Goal: Book appointment/travel/reservation

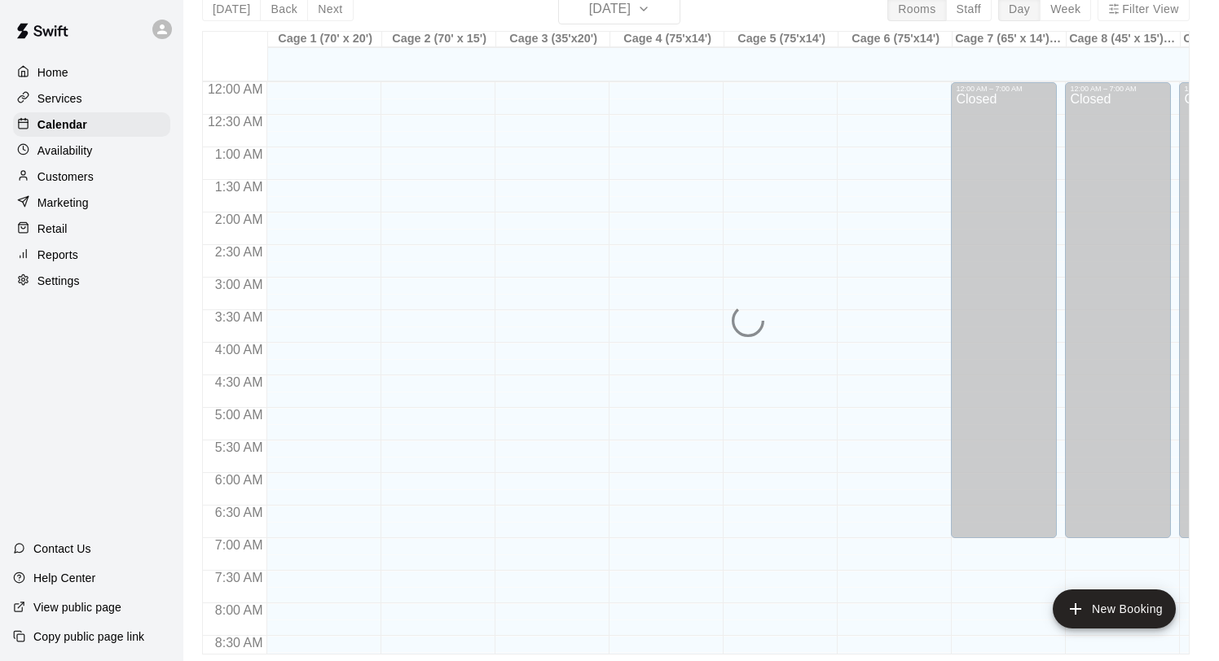
scroll to position [993, 0]
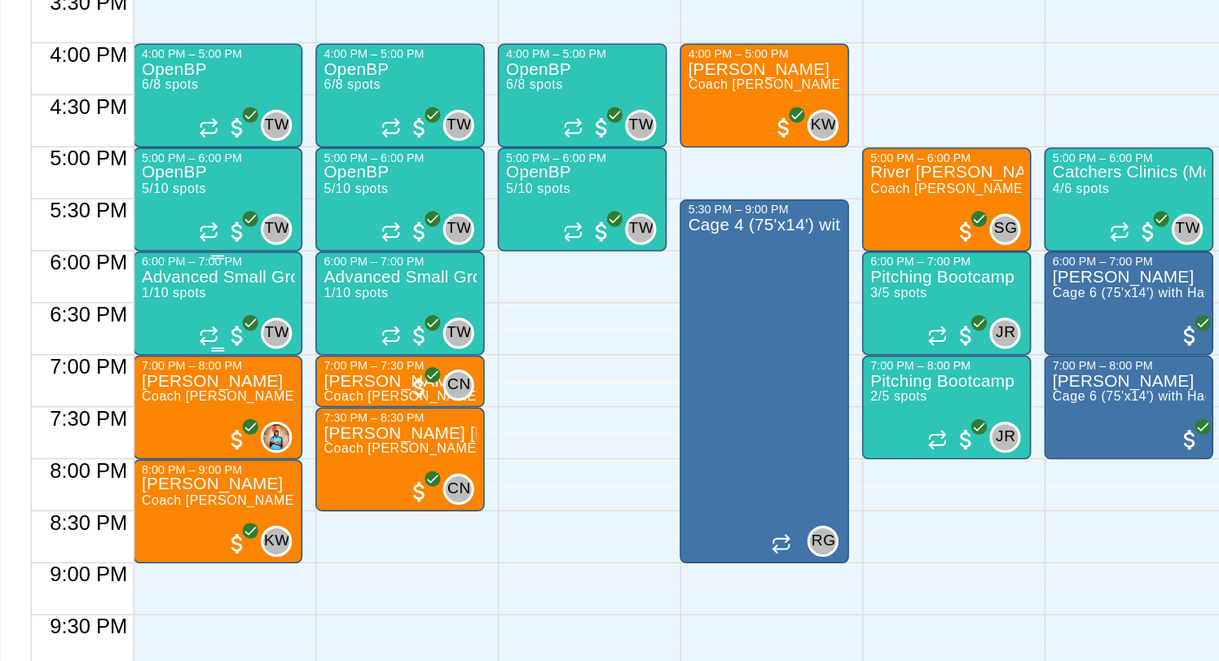
click at [329, 279] on p "Advanced Small Group / Batting Practice 11 & UP" at bounding box center [319, 279] width 96 height 0
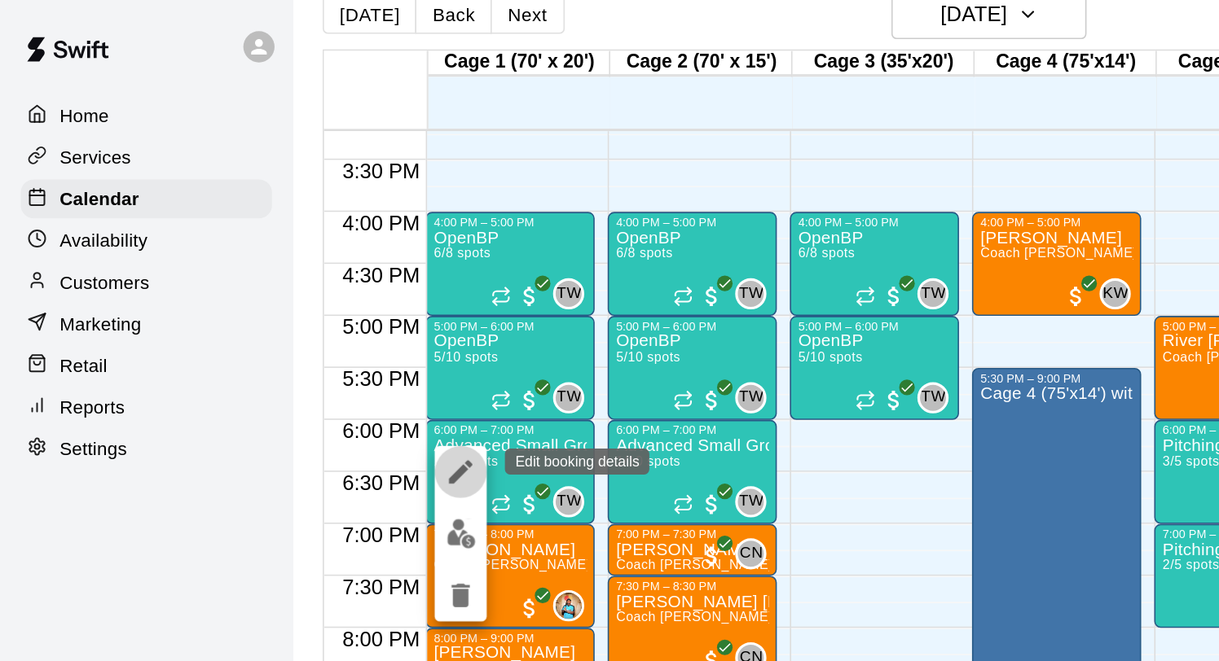
click at [281, 292] on icon "edit" at bounding box center [289, 296] width 20 height 20
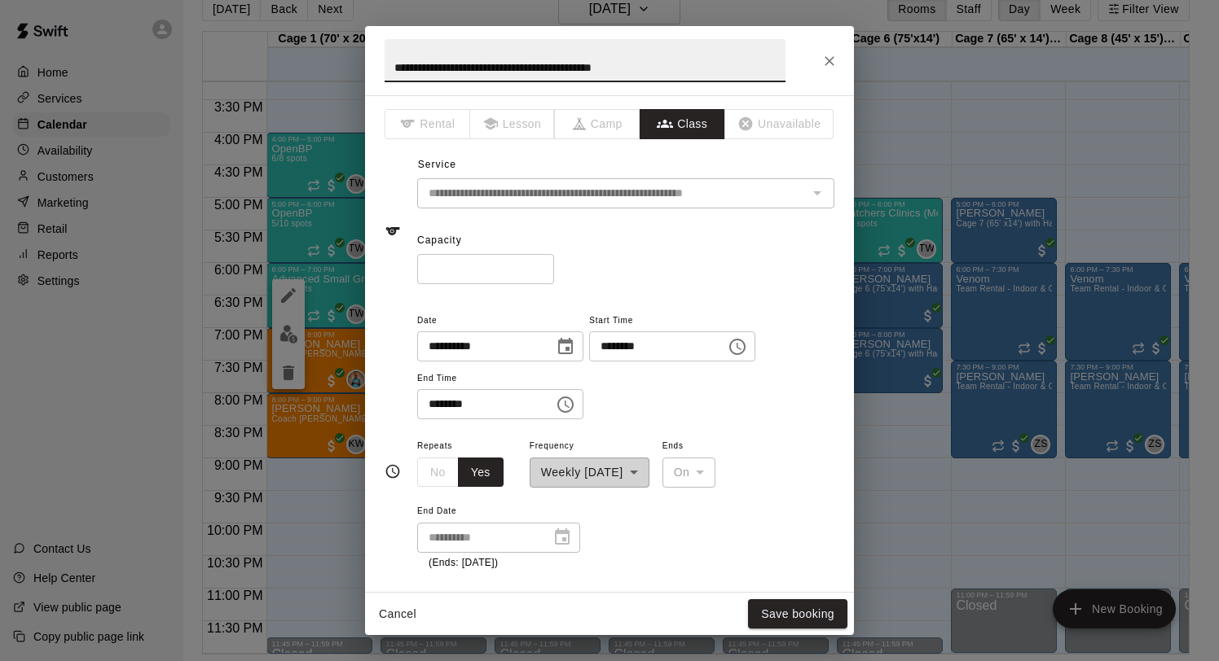
click at [539, 274] on input "*" at bounding box center [485, 269] width 137 height 30
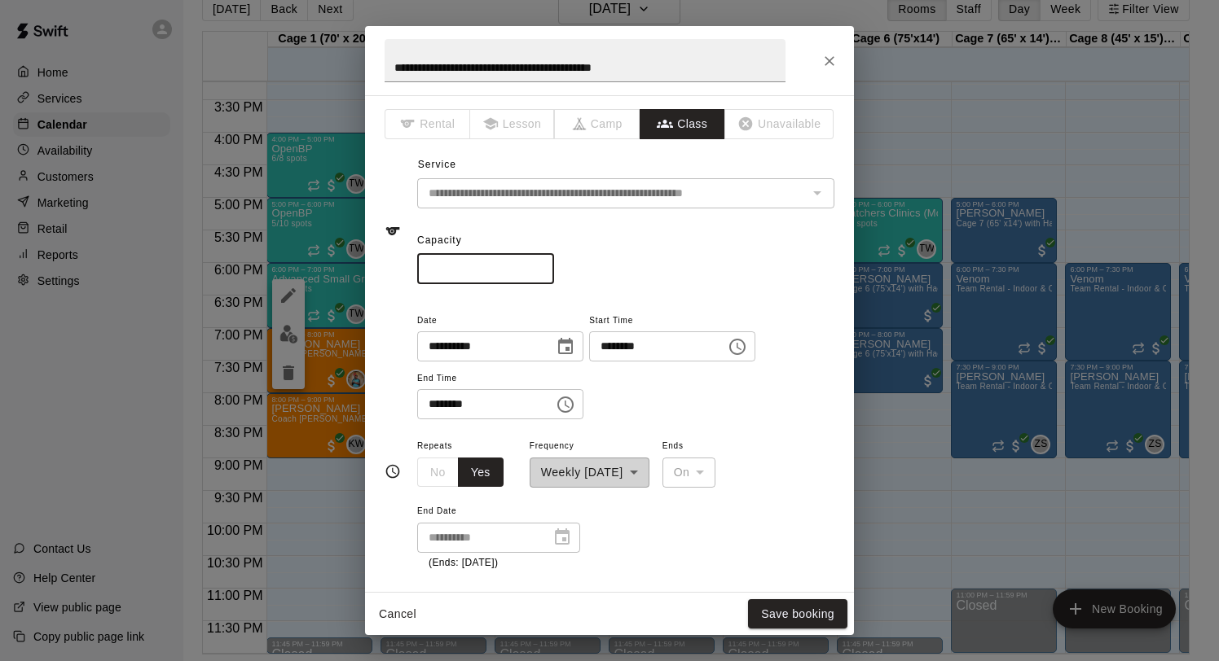
type input "*"
click at [543, 274] on input "*" at bounding box center [485, 269] width 137 height 30
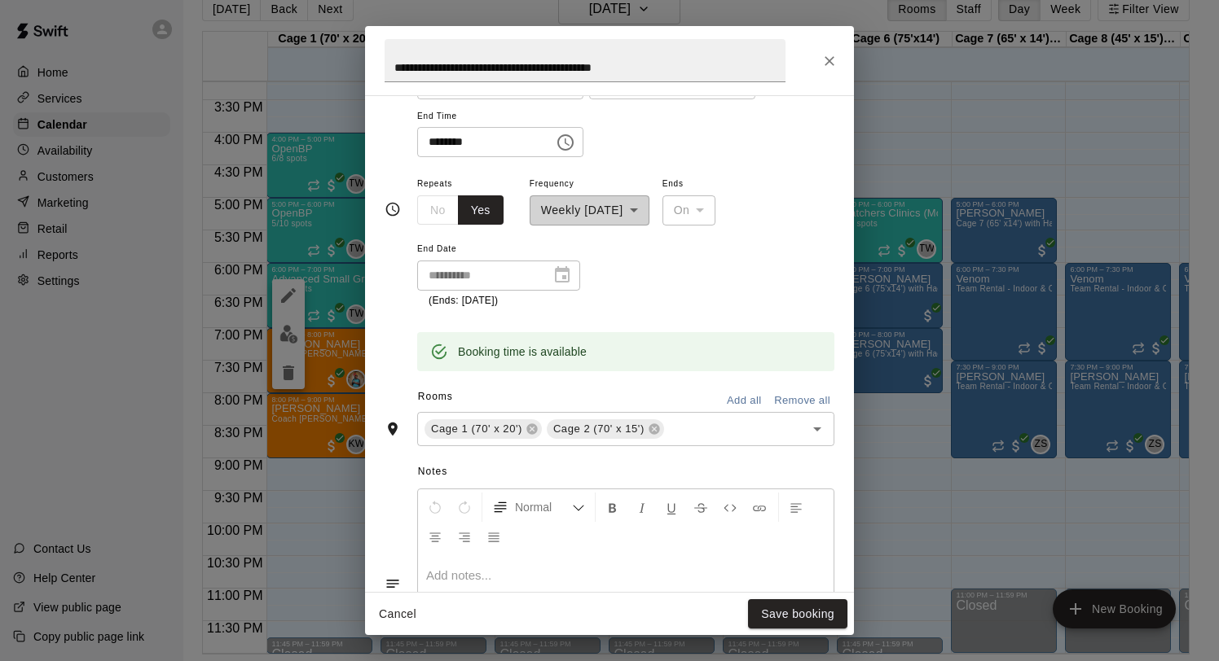
scroll to position [283, 0]
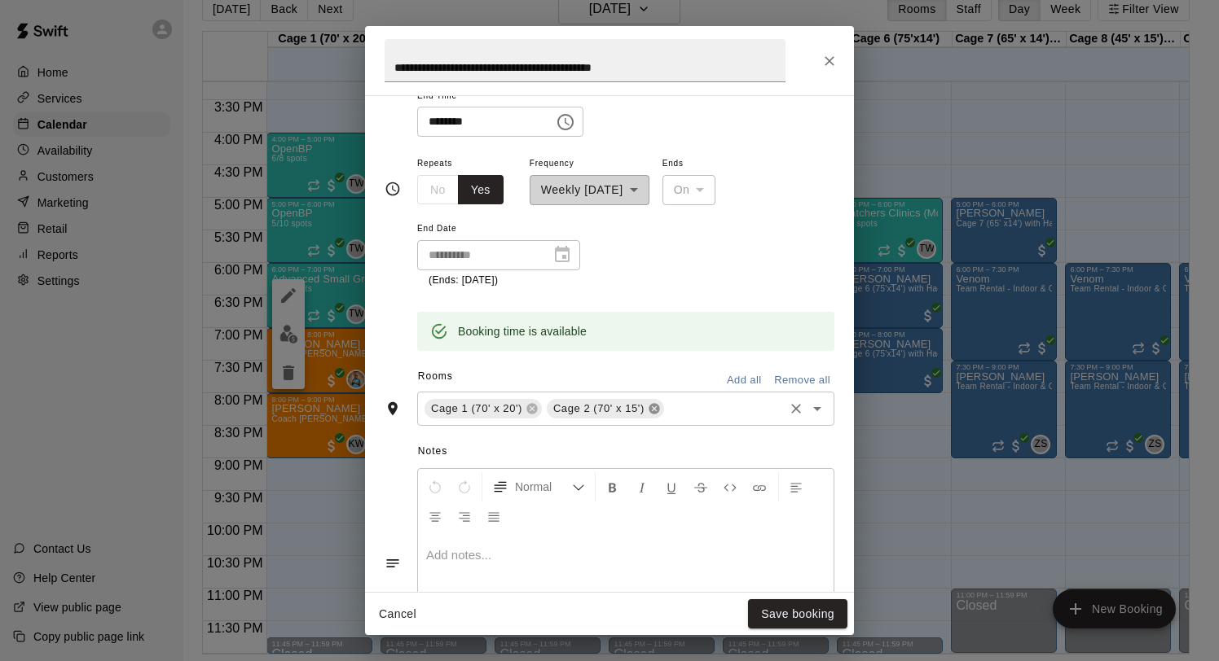
click at [652, 413] on icon at bounding box center [653, 408] width 11 height 11
click at [802, 613] on button "Save booking" at bounding box center [797, 615] width 99 height 30
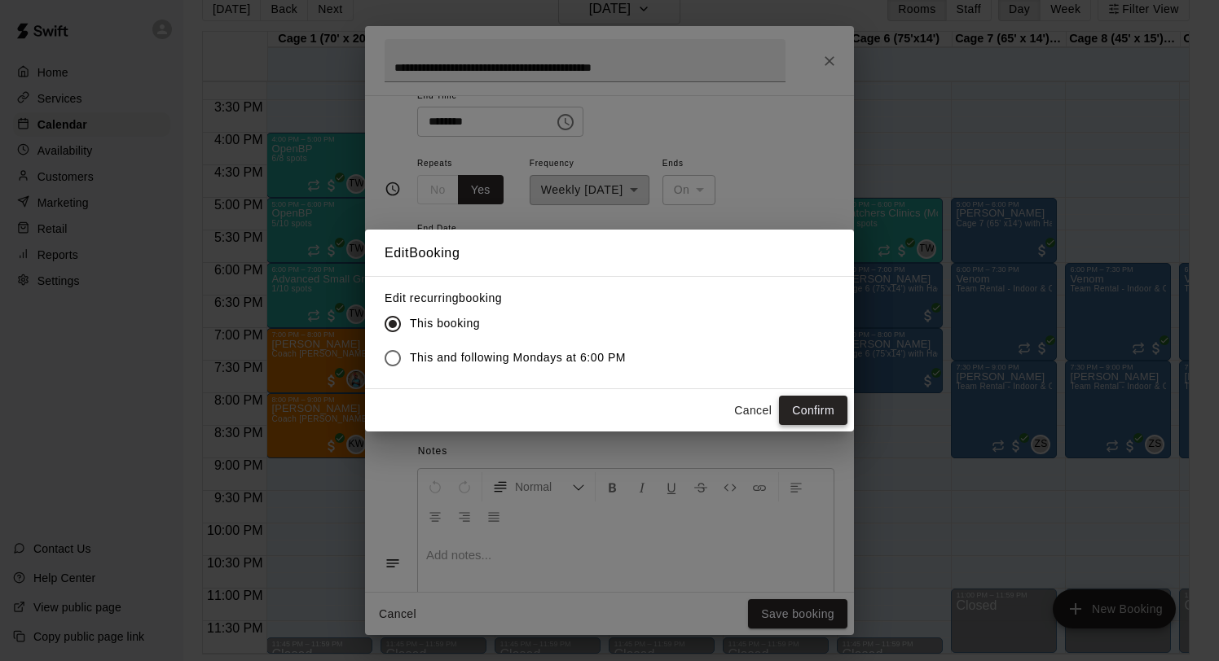
click at [807, 402] on button "Confirm" at bounding box center [813, 411] width 68 height 30
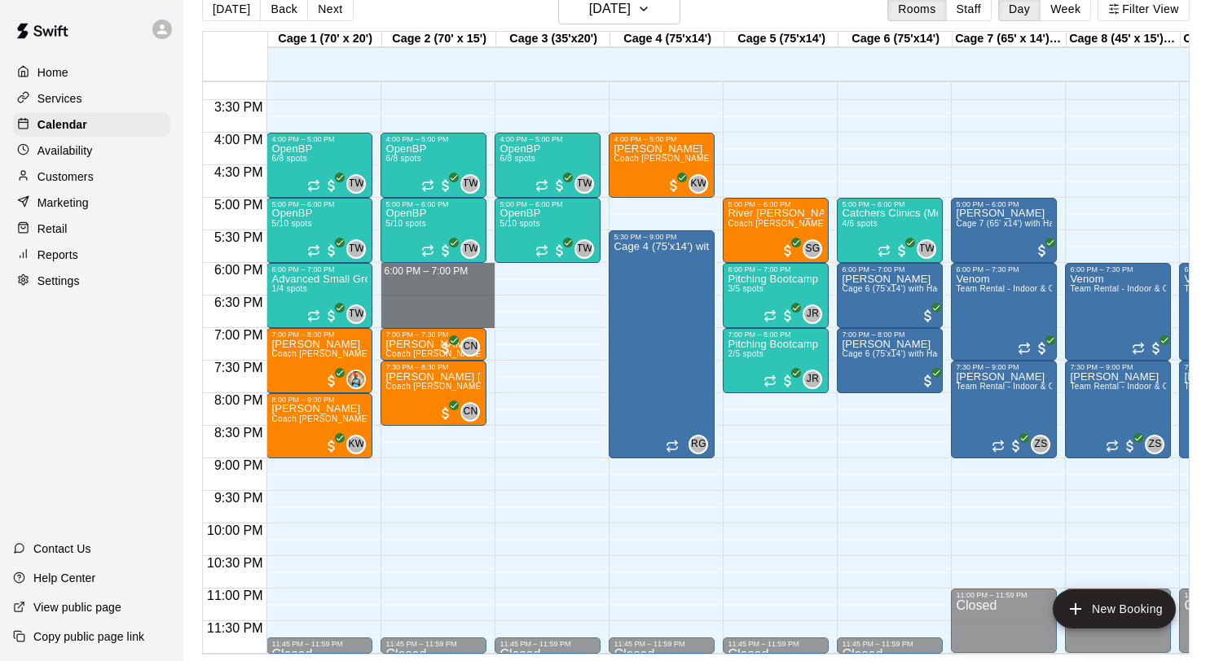
drag, startPoint x: 403, startPoint y: 266, endPoint x: 402, endPoint y: 327, distance: 61.1
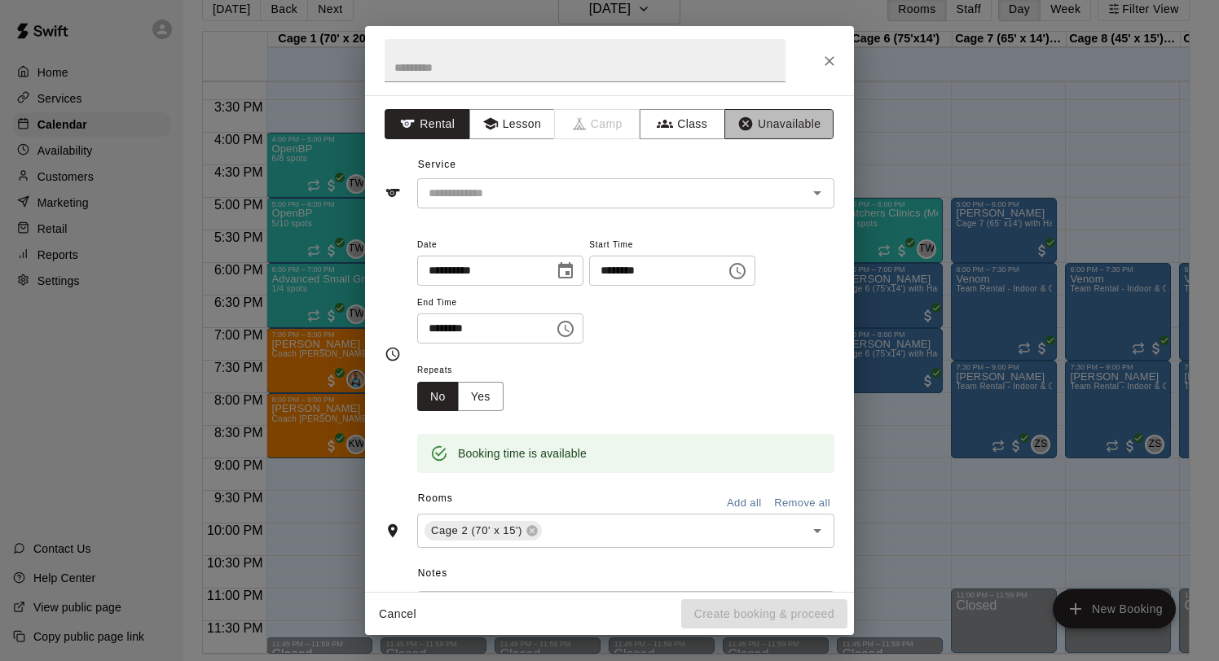
click at [769, 117] on button "Unavailable" at bounding box center [778, 124] width 109 height 30
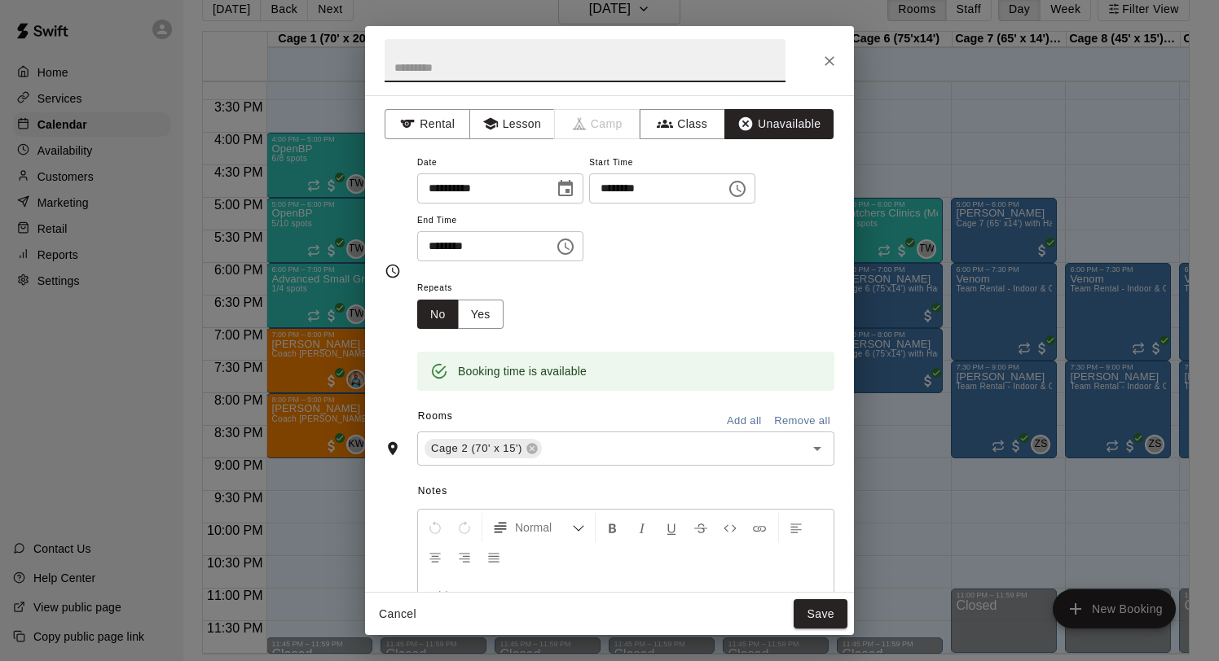
click at [460, 62] on input "text" at bounding box center [584, 60] width 401 height 43
type input "****"
click at [823, 613] on button "Save" at bounding box center [820, 615] width 54 height 30
